Goal: Find specific page/section: Find specific page/section

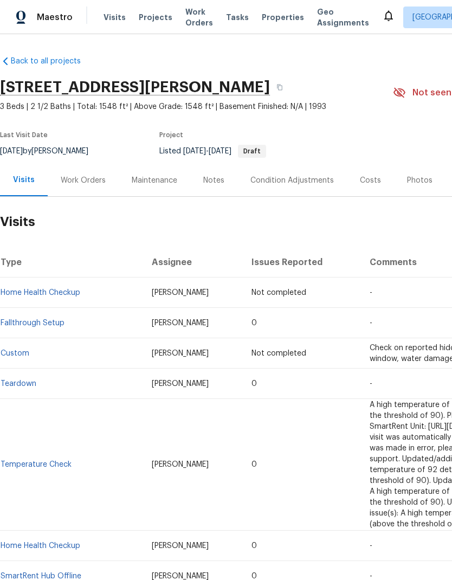
scroll to position [12, 0]
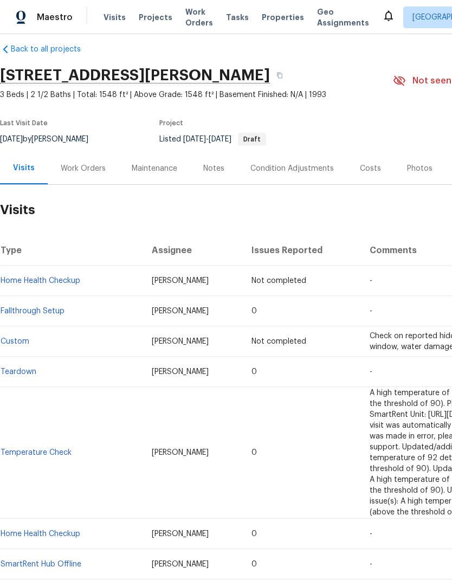
click at [97, 173] on div "Work Orders" at bounding box center [83, 168] width 45 height 11
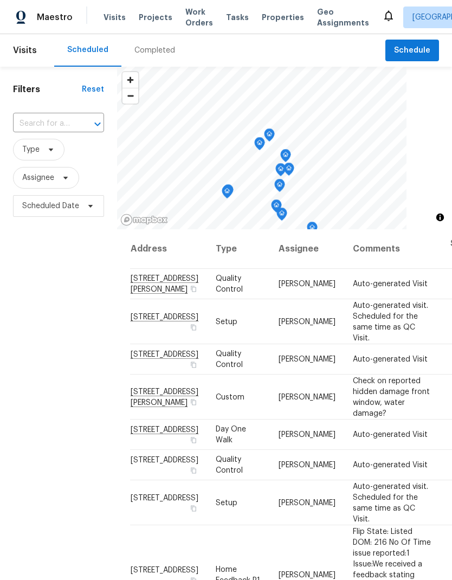
click at [271, 22] on span "Properties" at bounding box center [283, 17] width 42 height 11
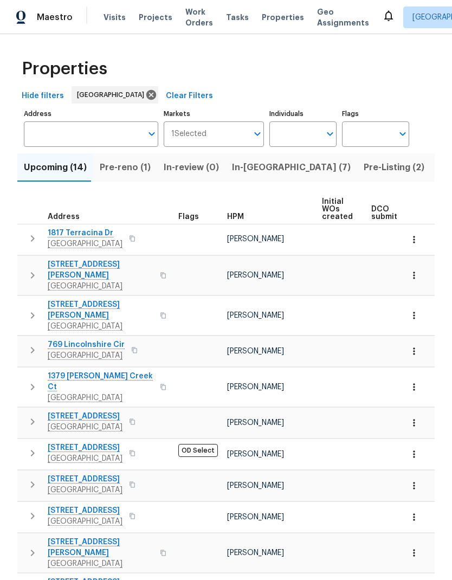
click at [155, 20] on span "Projects" at bounding box center [156, 17] width 34 height 11
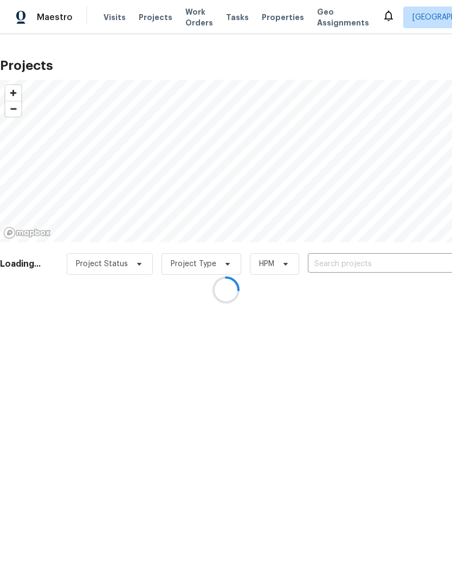
click at [364, 264] on div at bounding box center [226, 290] width 452 height 580
click at [112, 17] on div at bounding box center [226, 290] width 452 height 580
click at [108, 17] on div at bounding box center [226, 290] width 452 height 580
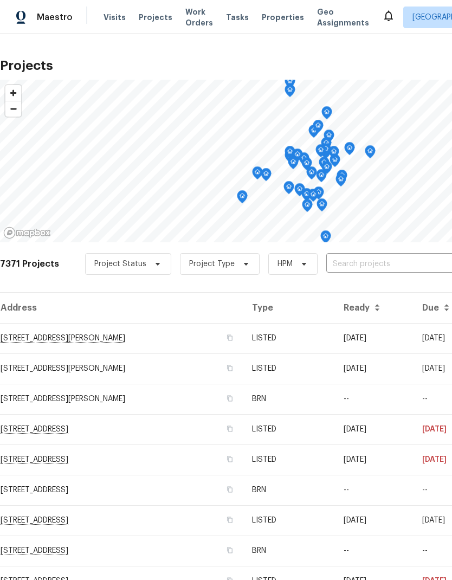
click at [107, 7] on div "Visits Projects Work Orders Tasks Properties Geo Assignments" at bounding box center [243, 18] width 279 height 22
click at [108, 22] on span "Visits" at bounding box center [115, 17] width 22 height 11
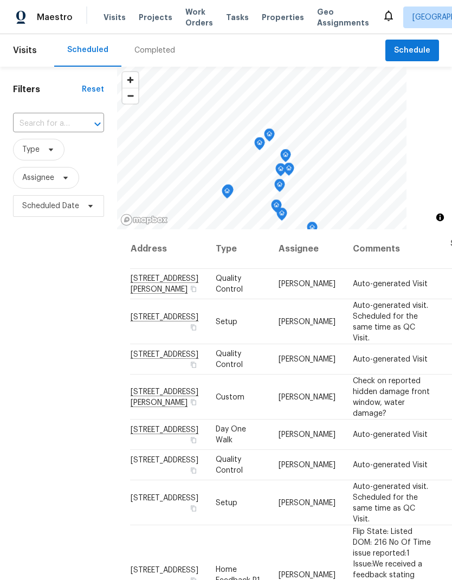
click at [162, 51] on div "Completed" at bounding box center [155, 50] width 41 height 11
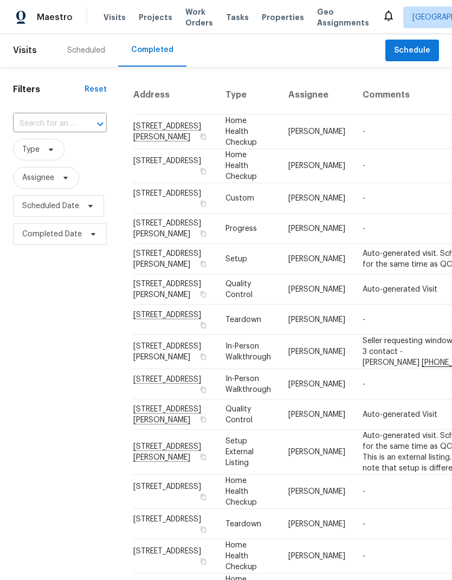
click at [67, 118] on input "text" at bounding box center [44, 124] width 63 height 17
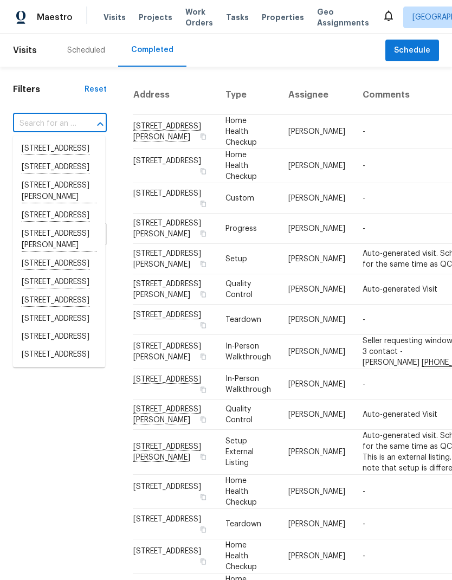
click at [66, 122] on input "text" at bounding box center [44, 124] width 63 height 17
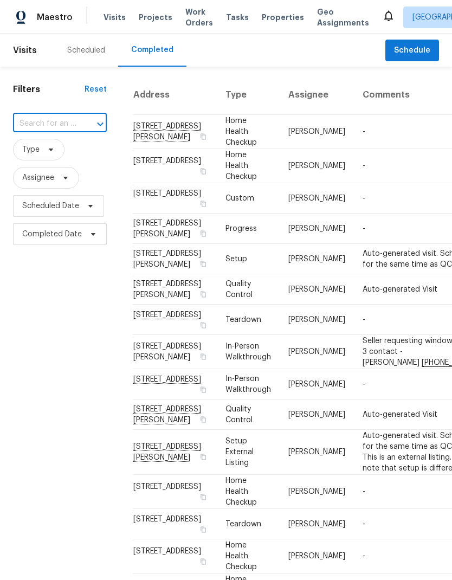
paste input "1419 Calle Las Casas, Roseville, CA 95747"
type input "1419 Calle Las Casas, Roseville, CA 95747"
click at [93, 53] on div "Scheduled" at bounding box center [86, 50] width 38 height 11
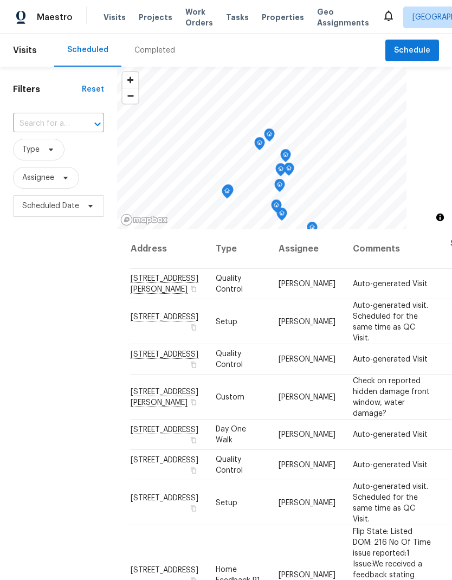
click at [65, 124] on input "text" at bounding box center [43, 124] width 61 height 17
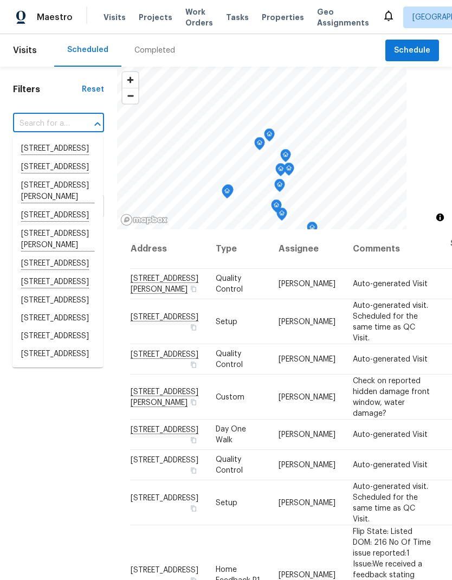
click at [56, 123] on input "text" at bounding box center [43, 124] width 61 height 17
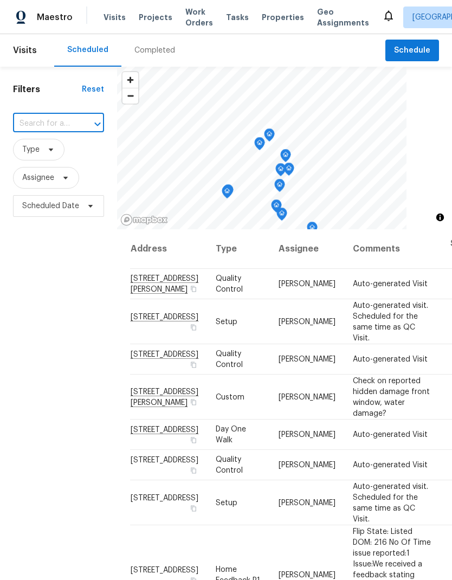
paste input "1419 Calle Las Casas, Roseville, CA 95747"
type input "1419 Calle Las Casas, Roseville, CA 95747"
click at [154, 17] on span "Projects" at bounding box center [156, 17] width 34 height 11
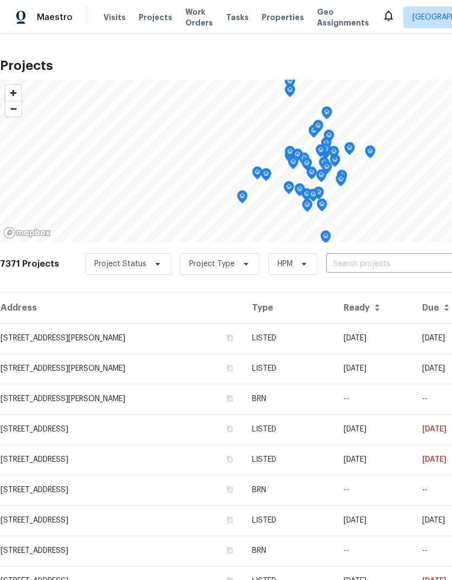
click at [366, 264] on input "text" at bounding box center [389, 264] width 124 height 17
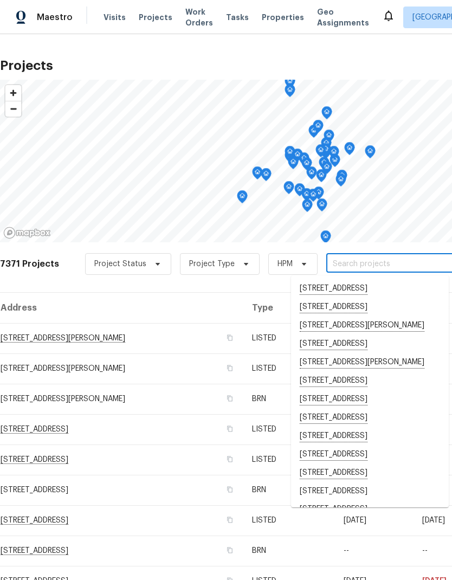
click at [365, 264] on input "text" at bounding box center [389, 264] width 124 height 17
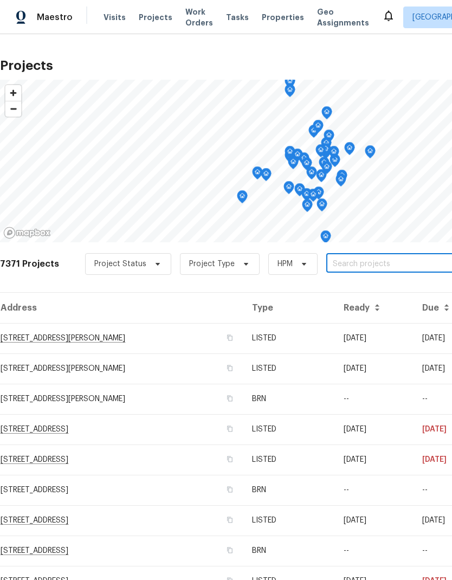
paste input "1419 Calle Las Casas, Roseville, CA 95747"
type input "1419 Calle Las Casas, Roseville, CA 95747"
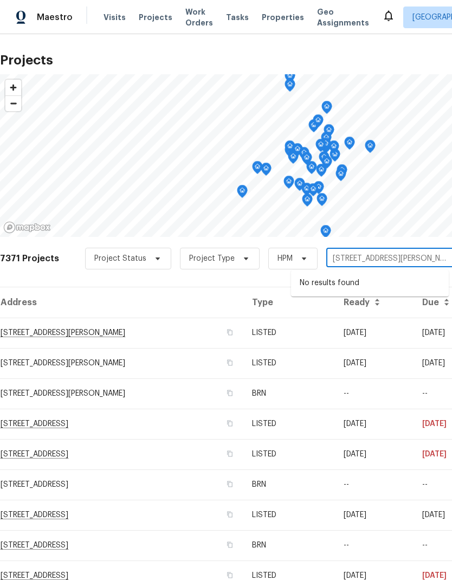
scroll to position [5, 0]
